Goal: Information Seeking & Learning: Compare options

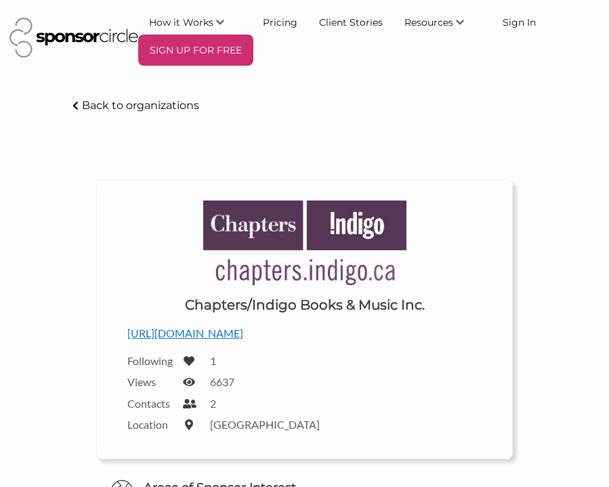
click at [147, 101] on p "Back to organizations" at bounding box center [140, 105] width 117 height 13
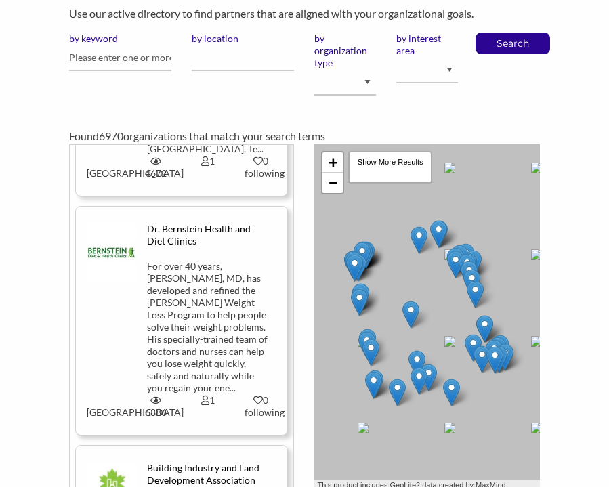
scroll to position [36, 0]
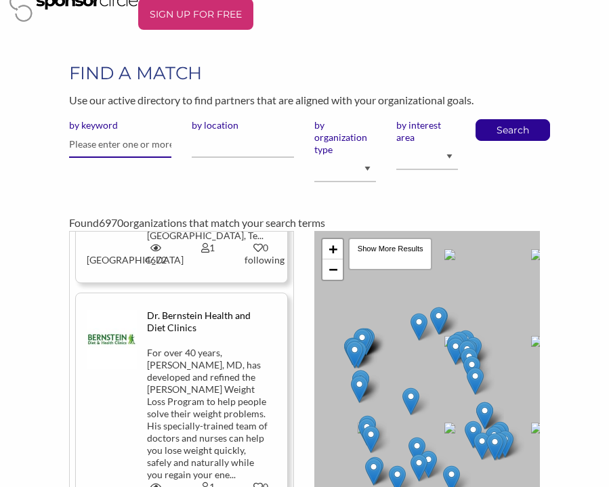
click at [101, 142] on input "text" at bounding box center [120, 144] width 102 height 26
type input "b"
type input "n"
type input "youth-led"
click at [490, 120] on button "Search" at bounding box center [512, 130] width 45 height 20
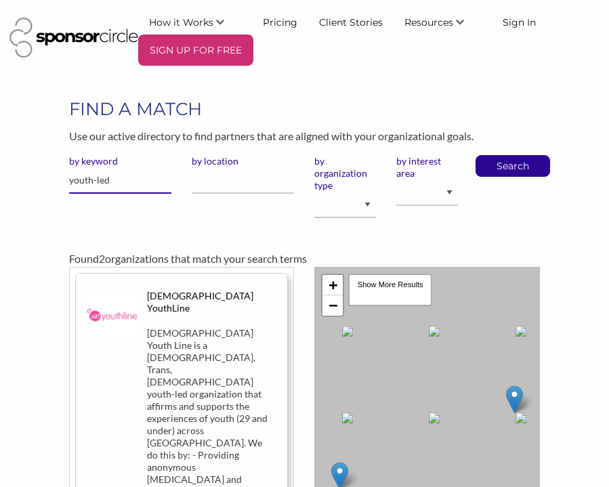
click at [147, 179] on input "youth-led" at bounding box center [120, 180] width 102 height 26
type input "youth-led, organization"
click at [490, 156] on button "Search" at bounding box center [512, 166] width 45 height 20
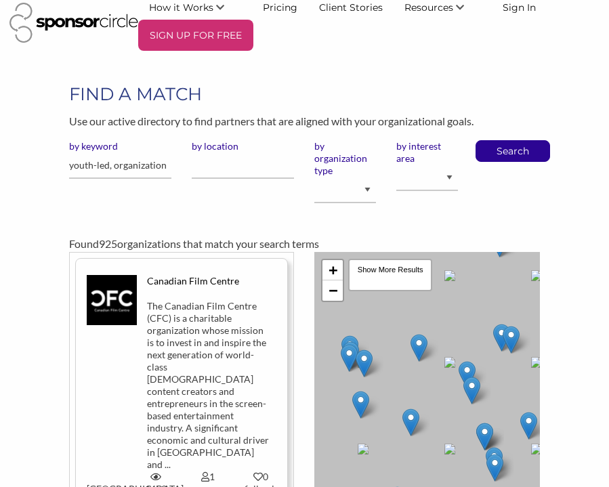
scroll to position [18, 0]
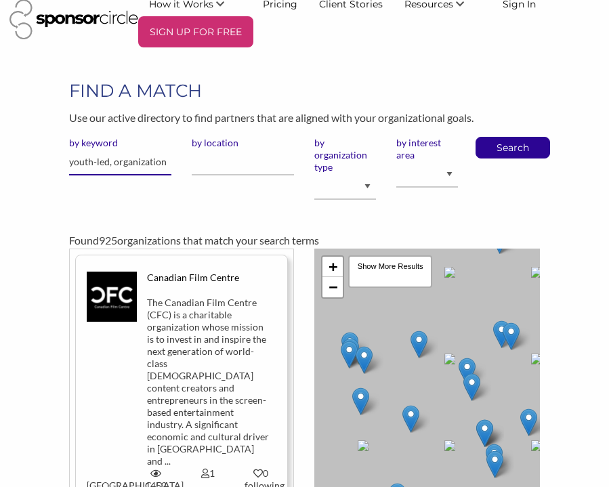
click at [167, 158] on input "youth-led, organization" at bounding box center [120, 162] width 102 height 26
type input "youth-led, organization,"
click at [409, 174] on select "Animal Welfare Arts and Culture Business and Entrepreneurship Community Diversi…" at bounding box center [427, 174] width 62 height 26
click at [352, 186] on select "I am an event organizer seeking new partnerships with suppliers, exhibitors or …" at bounding box center [345, 186] width 62 height 26
click at [251, 165] on input "by location" at bounding box center [243, 162] width 102 height 26
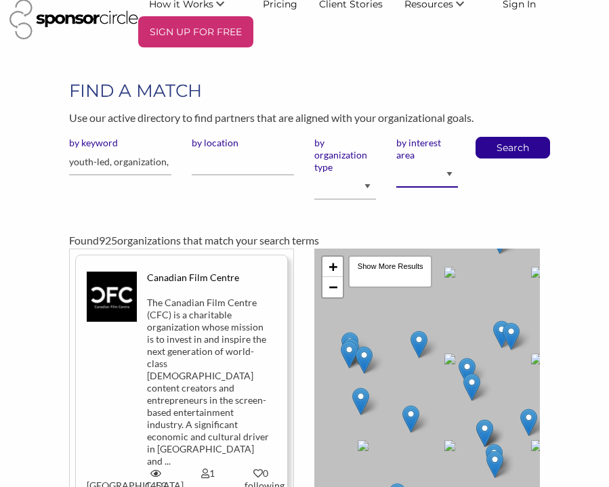
click at [421, 178] on select "Animal Welfare Arts and Culture Business and Entrepreneurship Community Diversi…" at bounding box center [427, 174] width 62 height 26
select select "2"
click at [396, 161] on select "Animal Welfare Arts and Culture Business and Entrepreneurship Community Diversi…" at bounding box center [427, 174] width 62 height 26
click at [505, 159] on div "by keyword youth-led, organization, by location by organization type I am an ev…" at bounding box center [304, 174] width 490 height 74
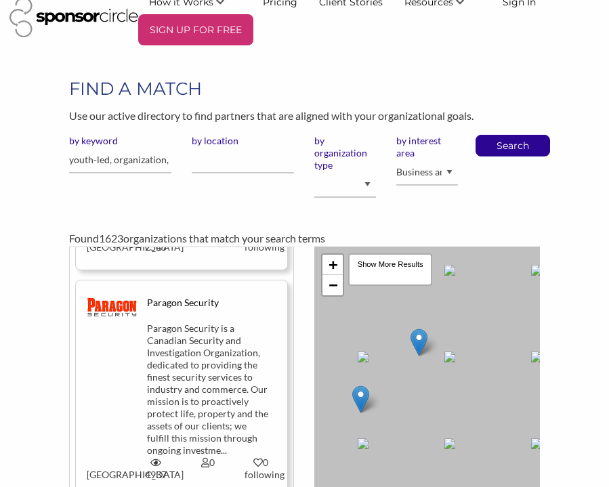
scroll to position [216, 0]
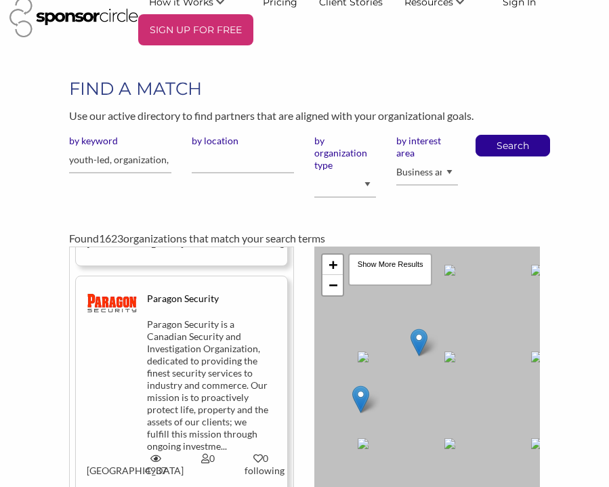
click at [175, 318] on div "Paragon Security is a Canadian Security and Investigation Organization, dedicat…" at bounding box center [208, 385] width 123 height 134
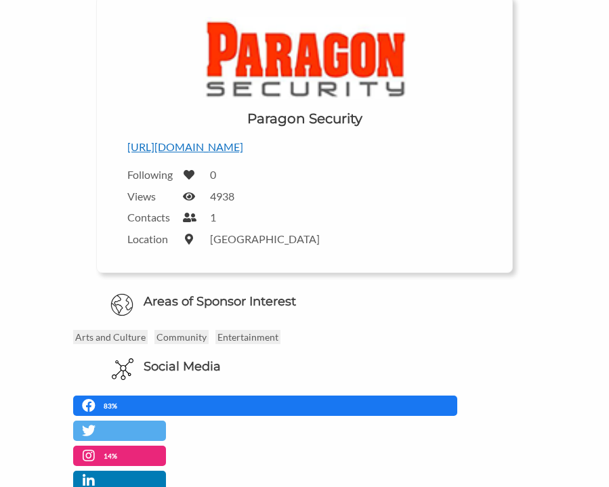
scroll to position [184, 0]
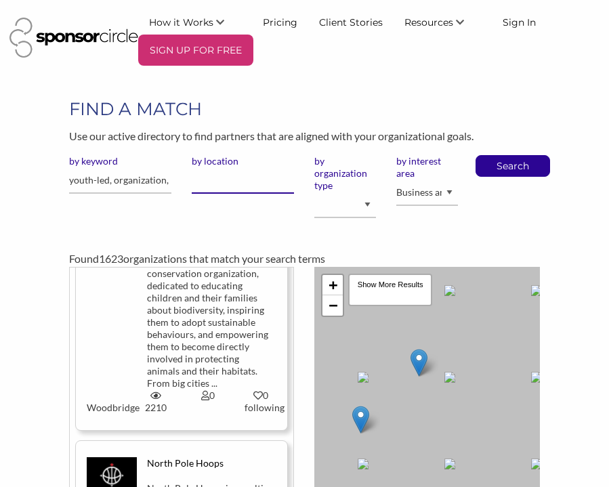
click at [242, 177] on input "by location" at bounding box center [243, 180] width 102 height 26
click at [352, 197] on select "I am an event organizer seeking new partnerships with suppliers, exhibitors or …" at bounding box center [345, 205] width 62 height 26
select select "Property"
click at [314, 192] on select "I am an event organizer seeking new partnerships with suppliers, exhibitors or …" at bounding box center [345, 205] width 62 height 26
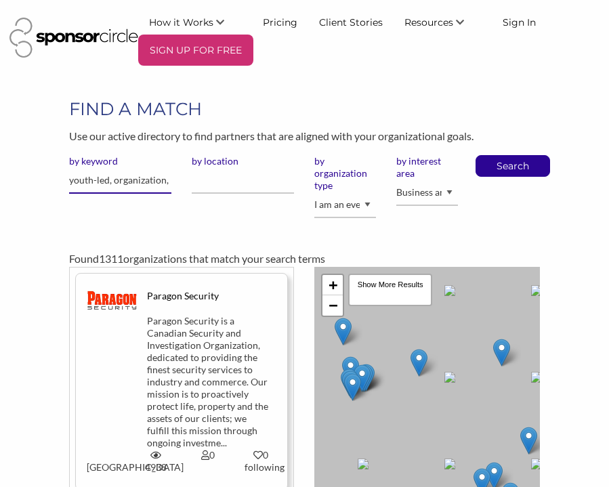
click at [134, 184] on input "youth-led, organization," at bounding box center [120, 180] width 102 height 26
click at [244, 218] on div "by keyword youth-led, organization, by location by organization type I am an ev…" at bounding box center [304, 192] width 490 height 74
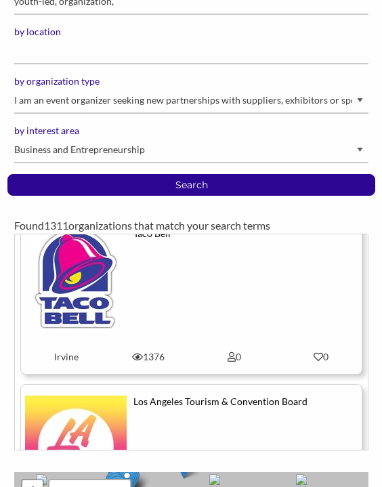
scroll to position [3792, 0]
